Goal: Task Accomplishment & Management: Use online tool/utility

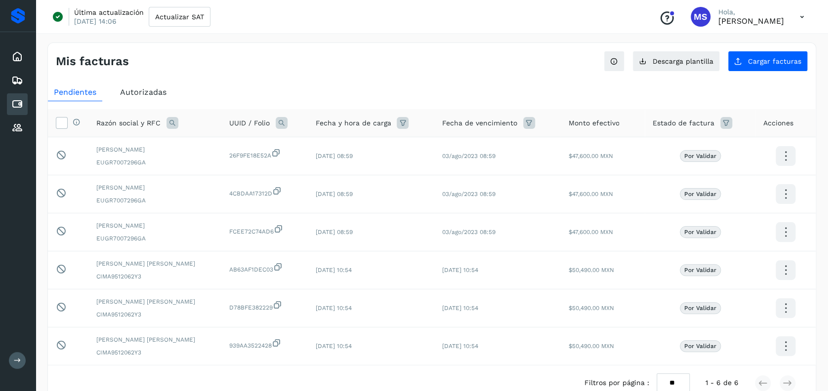
click at [192, 27] on div "Última actualización [DATE] 14:06 Actualizar SAT Conoce nuestros beneficios MS …" at bounding box center [432, 17] width 792 height 34
click at [182, 19] on span "Actualizar SAT" at bounding box center [179, 16] width 49 height 7
click at [742, 60] on icon at bounding box center [738, 61] width 8 height 8
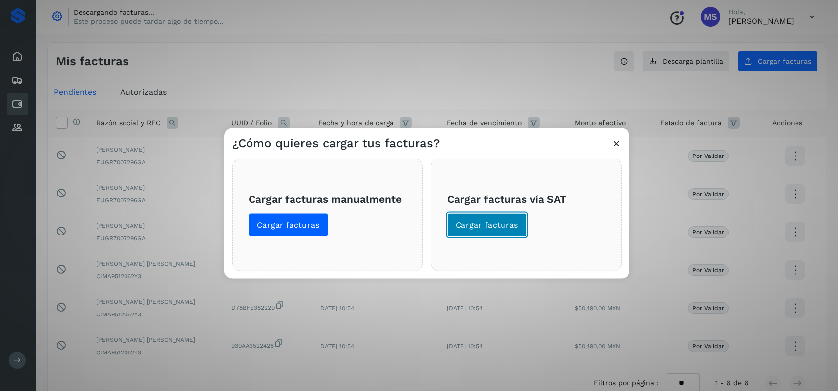
click at [478, 229] on span "Cargar facturas" at bounding box center [486, 225] width 63 height 11
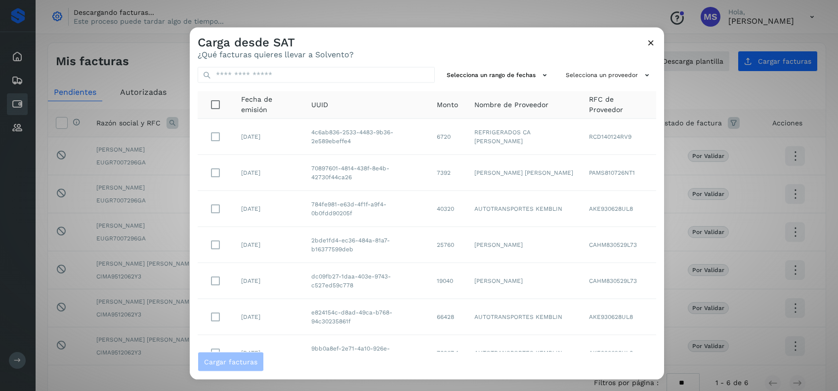
click at [390, 169] on td "70897601-4814-438f-8e4b-42730f44ca26" at bounding box center [365, 173] width 125 height 36
click at [229, 364] on span "Cargar facturas" at bounding box center [230, 361] width 53 height 7
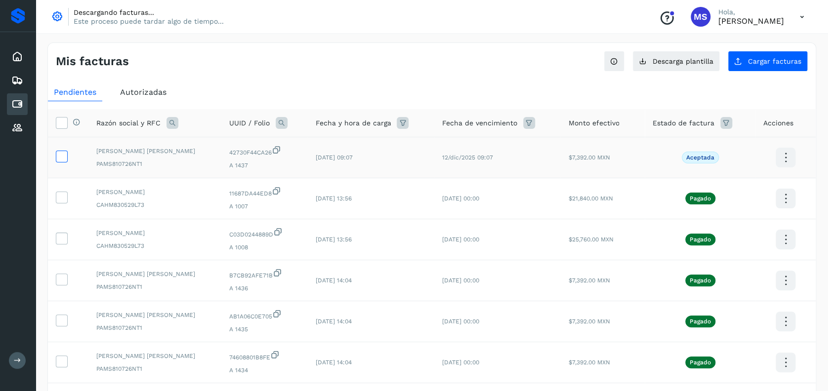
click at [58, 156] on icon at bounding box center [61, 156] width 10 height 10
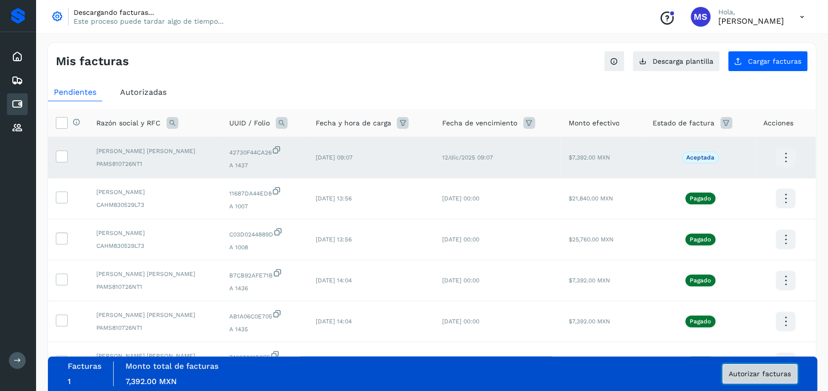
click at [740, 372] on span "Autorizar facturas" at bounding box center [760, 373] width 62 height 7
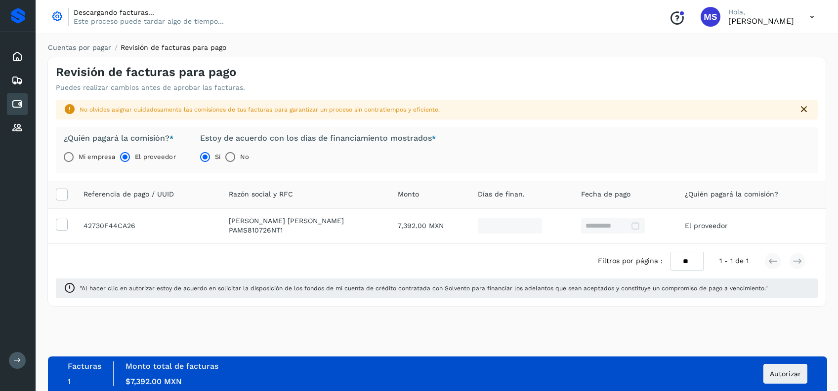
click at [763, 378] on div "Facturas 1 Monto total de facturas Monto $7,392.00 MXN Autorizar" at bounding box center [438, 374] width 740 height 25
click at [773, 374] on span "Autorizar" at bounding box center [785, 373] width 31 height 7
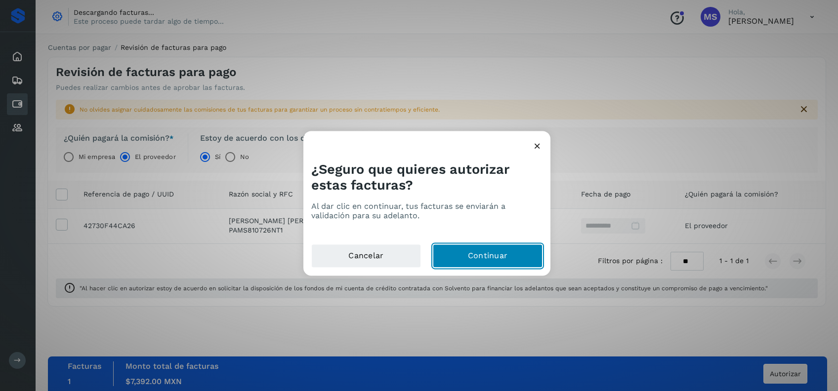
click at [497, 254] on button "Continuar" at bounding box center [488, 257] width 110 height 24
